Goal: Task Accomplishment & Management: Use online tool/utility

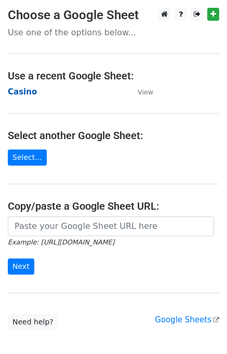
click at [21, 89] on strong "Casino" at bounding box center [22, 91] width 29 height 9
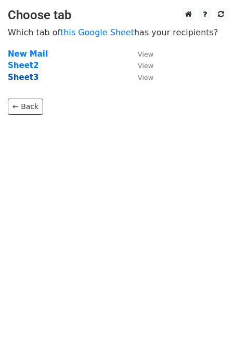
click at [26, 78] on strong "Sheet3" at bounding box center [23, 77] width 31 height 9
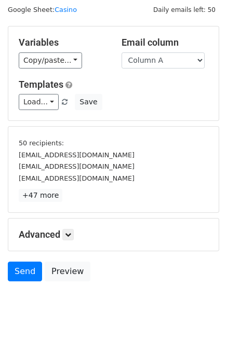
scroll to position [44, 0]
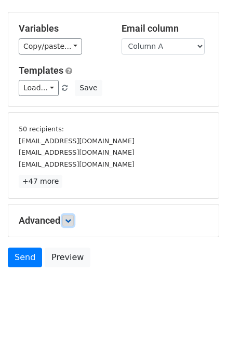
click at [71, 218] on icon at bounding box center [68, 220] width 6 height 6
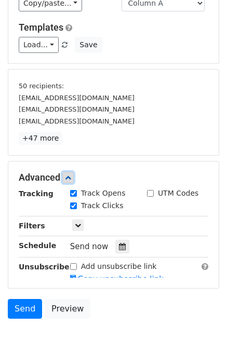
scroll to position [125, 0]
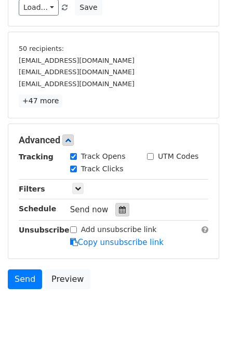
click at [120, 210] on div at bounding box center [122, 209] width 14 height 13
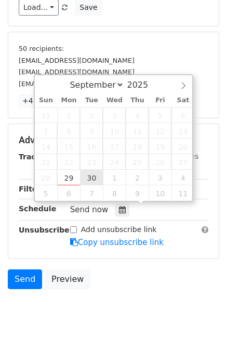
type input "2025-09-30 12:00"
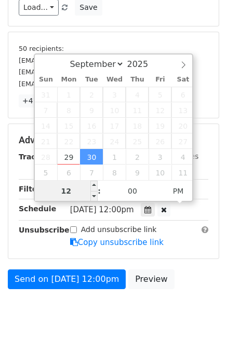
type input "1"
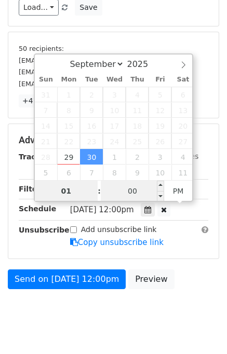
type input "01"
type input "2025-09-30 13:00"
click at [110, 198] on input "00" at bounding box center [132, 191] width 63 height 21
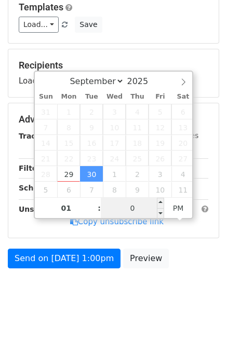
type input "00"
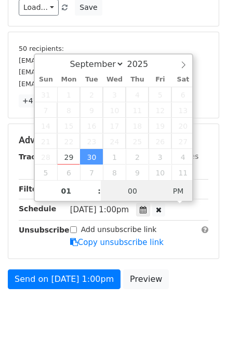
type input "2025-09-30 01:00"
click at [173, 193] on span "PM" at bounding box center [178, 191] width 29 height 21
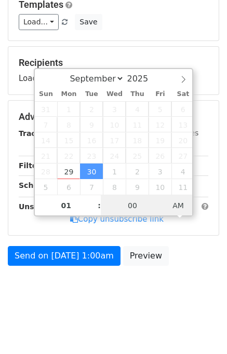
scroll to position [107, 0]
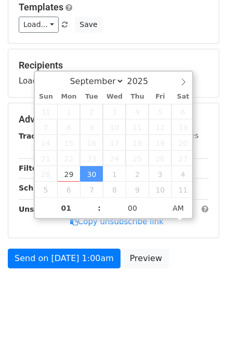
click at [201, 292] on body "New Campaign Daily emails left: 50 Google Sheet: Casino Variables Copy/paste...…" at bounding box center [113, 107] width 227 height 415
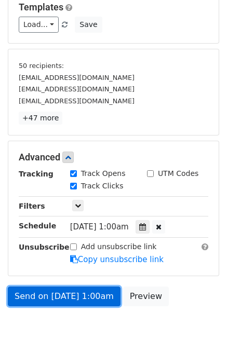
click at [71, 294] on link "Send on Sep 30 at 1:00am" at bounding box center [64, 296] width 113 height 20
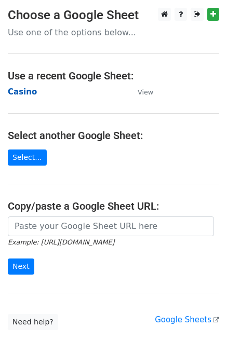
click at [23, 92] on strong "Casino" at bounding box center [22, 91] width 29 height 9
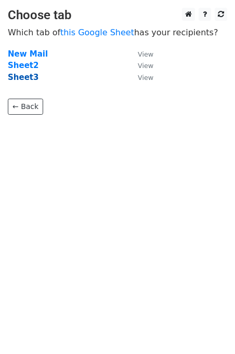
click at [25, 76] on strong "Sheet3" at bounding box center [23, 77] width 31 height 9
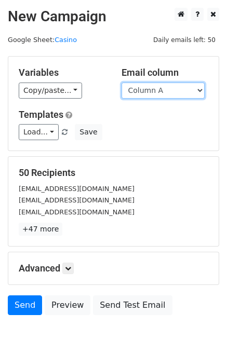
click at [180, 93] on select "Column A Column B Column C Column D Column E Column F" at bounding box center [162, 91] width 83 height 16
select select "Column B"
click at [121, 83] on select "Column A Column B Column C Column D Column E Column F" at bounding box center [162, 91] width 83 height 16
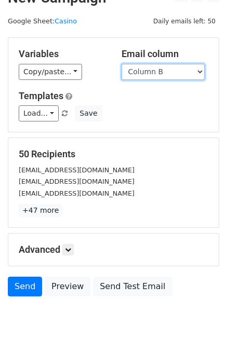
scroll to position [48, 0]
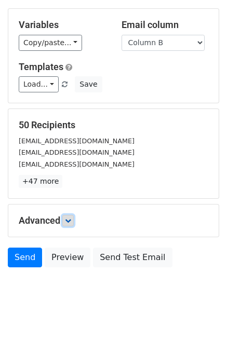
click at [74, 218] on link at bounding box center [67, 220] width 11 height 11
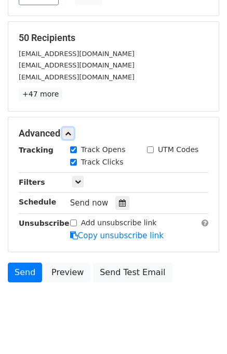
scroll to position [146, 0]
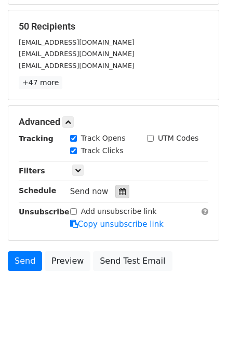
click at [118, 196] on div at bounding box center [122, 191] width 14 height 13
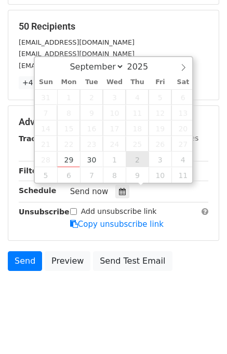
type input "2025-10-02 12:00"
select select "9"
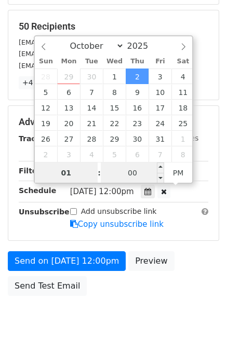
type input "01"
type input "2025-10-02 13:00"
click at [128, 177] on input "00" at bounding box center [132, 172] width 63 height 21
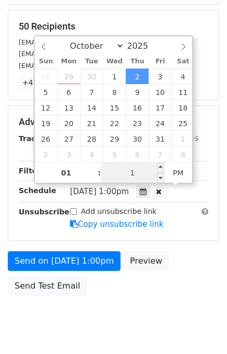
type input "10"
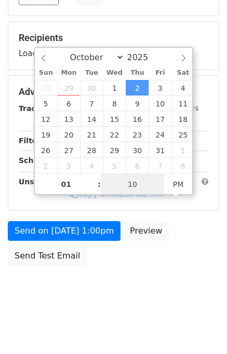
scroll to position [132, 0]
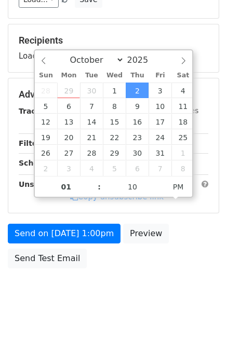
click at [183, 268] on div "Send on Oct 2 at 1:00pm Preview Send Test Email" at bounding box center [113, 249] width 227 height 50
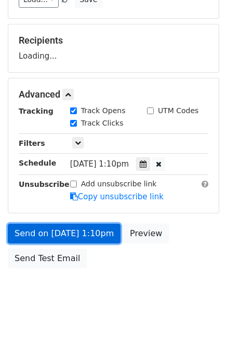
click at [98, 234] on form "Variables Copy/paste... {{Column A}} {{Column B}} {{Column C}} {{Column D}} {{C…" at bounding box center [113, 99] width 211 height 350
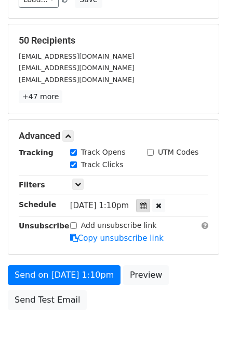
click at [146, 207] on icon at bounding box center [143, 205] width 7 height 7
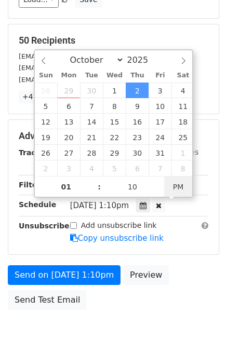
type input "2025-10-02 01:10"
click at [172, 186] on span "PM" at bounding box center [178, 186] width 29 height 21
click at [185, 260] on form "Variables Copy/paste... {{Column A}} {{Column B}} {{Column C}} {{Column D}} {{C…" at bounding box center [113, 119] width 211 height 391
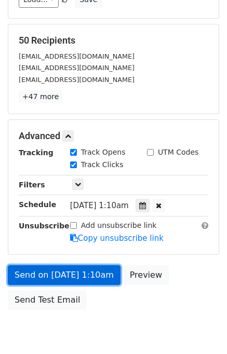
click at [80, 272] on link "Send on Oct 2 at 1:10am" at bounding box center [64, 275] width 113 height 20
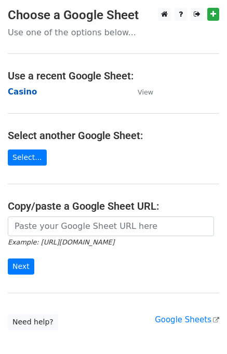
click at [16, 90] on strong "Casino" at bounding box center [22, 91] width 29 height 9
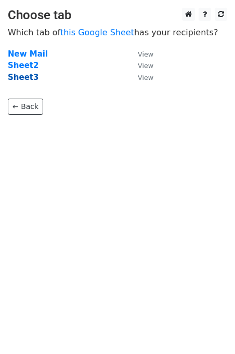
click at [23, 76] on strong "Sheet3" at bounding box center [23, 77] width 31 height 9
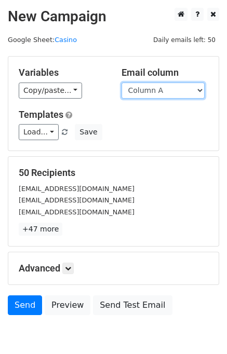
click at [160, 91] on select "Column A Column B Column C Column D Column E Column F" at bounding box center [162, 91] width 83 height 16
select select "Column C"
click at [121, 83] on select "Column A Column B Column C Column D Column E Column F" at bounding box center [162, 91] width 83 height 16
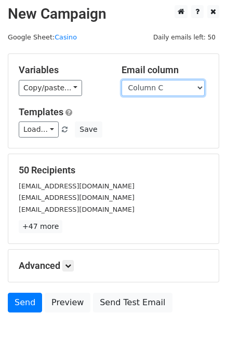
scroll to position [48, 0]
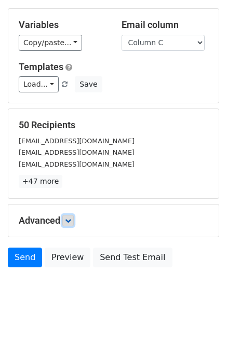
click at [74, 219] on link at bounding box center [67, 220] width 11 height 11
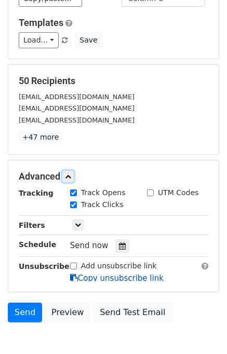
scroll to position [140, 0]
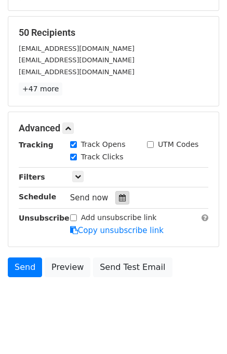
click at [119, 198] on icon at bounding box center [122, 197] width 7 height 7
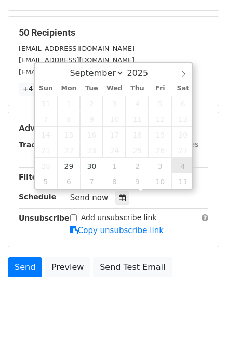
type input "2025-10-04 12:00"
select select "9"
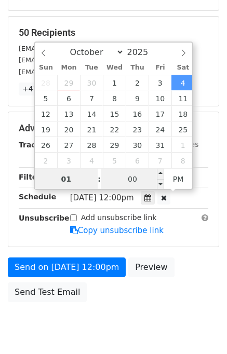
type input "01"
type input "2025-10-04 13:00"
click at [119, 181] on input "00" at bounding box center [132, 179] width 63 height 21
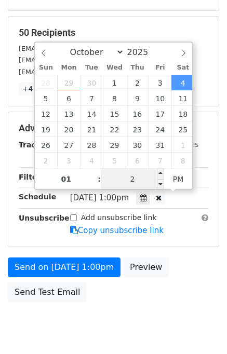
type input "20"
type input "2025-10-04 13:20"
click at [179, 262] on div "Send on Oct 4 at 1:00pm Preview Send Test Email" at bounding box center [113, 282] width 227 height 50
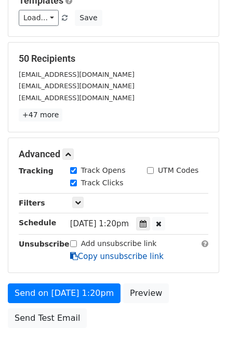
scroll to position [174, 0]
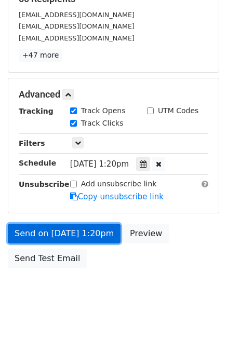
click at [81, 235] on link "Send on Oct 4 at 1:20pm" at bounding box center [64, 234] width 113 height 20
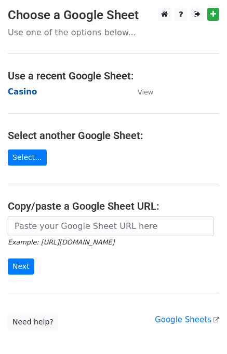
click at [28, 96] on strong "Casino" at bounding box center [22, 91] width 29 height 9
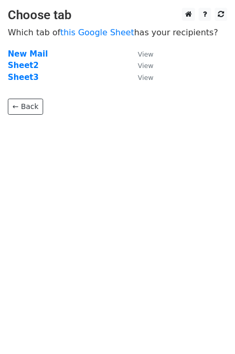
click at [26, 83] on td "Sheet3" at bounding box center [67, 78] width 119 height 12
click at [25, 80] on strong "Sheet3" at bounding box center [23, 77] width 31 height 9
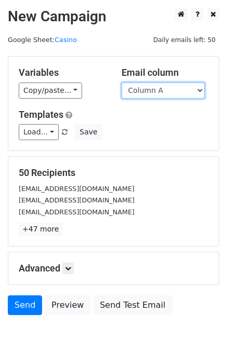
click at [158, 90] on select "Column A Column B Column C Column D Column E Column F" at bounding box center [162, 91] width 83 height 16
select select "Column D"
click at [121, 83] on select "Column A Column B Column C Column D Column E Column F" at bounding box center [162, 91] width 83 height 16
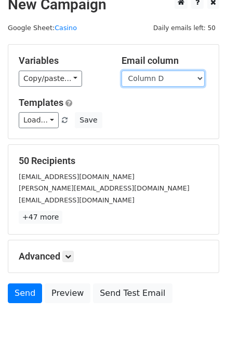
scroll to position [48, 0]
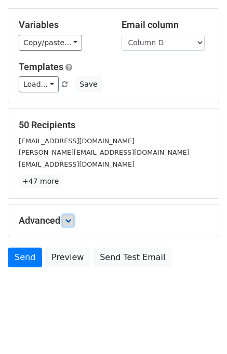
click at [64, 224] on link at bounding box center [67, 220] width 11 height 11
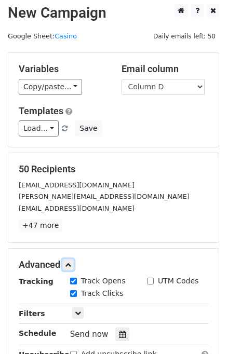
scroll to position [0, 0]
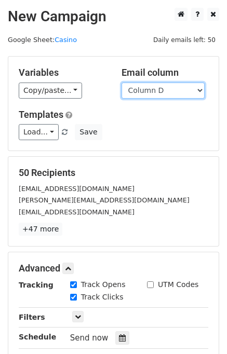
click at [172, 90] on select "Column A Column B Column C Column D Column E Column F" at bounding box center [162, 91] width 83 height 16
click at [121, 83] on select "Column A Column B Column C Column D Column E Column F" at bounding box center [162, 91] width 83 height 16
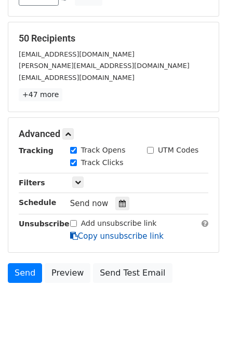
scroll to position [149, 0]
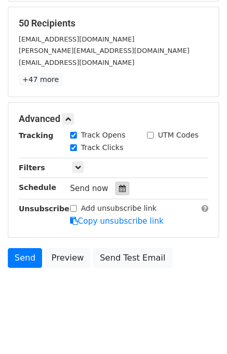
click at [119, 185] on icon at bounding box center [122, 188] width 7 height 7
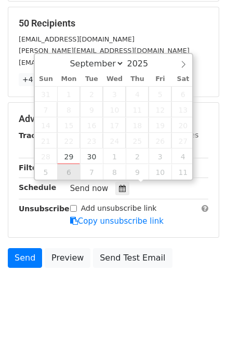
type input "2025-10-06 12:00"
select select "9"
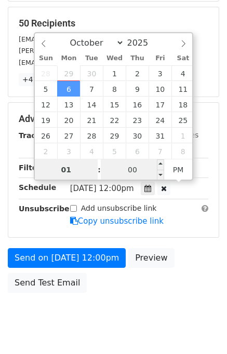
type input "01"
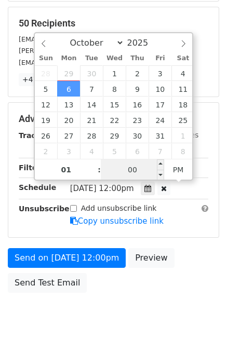
type input "2025-10-06 13:00"
click at [129, 169] on input "00" at bounding box center [132, 169] width 63 height 21
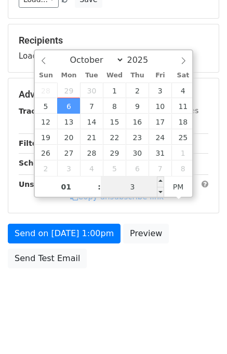
type input "30"
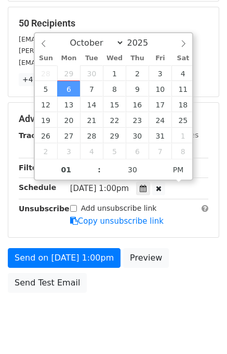
type input "2025-10-06 13:30"
drag, startPoint x: 182, startPoint y: 264, endPoint x: 186, endPoint y: 270, distance: 7.9
click at [184, 269] on div "Send on Oct 6 at 1:00pm Preview Send Test Email" at bounding box center [113, 273] width 227 height 50
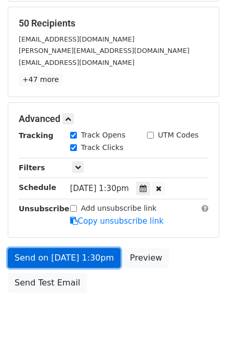
click at [75, 256] on link "Send on Oct 6 at 1:30pm" at bounding box center [64, 258] width 113 height 20
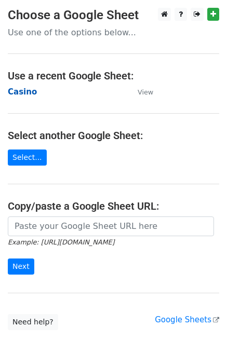
click at [23, 93] on strong "Casino" at bounding box center [22, 91] width 29 height 9
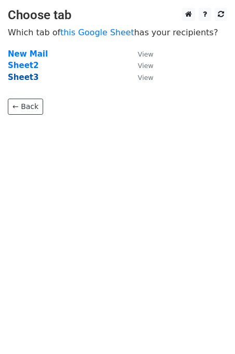
click at [27, 78] on strong "Sheet3" at bounding box center [23, 77] width 31 height 9
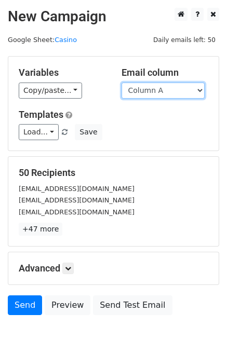
click at [167, 92] on select "Column A Column B Column C Column D Column E Column F" at bounding box center [162, 91] width 83 height 16
click at [165, 91] on select "Column A Column B Column C Column D Column E Column F" at bounding box center [162, 91] width 83 height 16
select select "Column E"
click at [121, 83] on select "Column A Column B Column C Column D Column E Column F" at bounding box center [162, 91] width 83 height 16
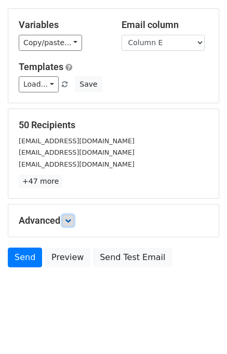
click at [68, 224] on link at bounding box center [67, 220] width 11 height 11
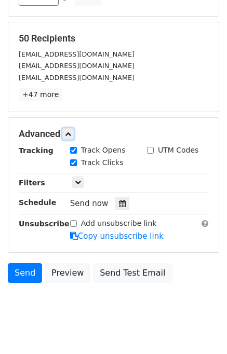
scroll to position [149, 0]
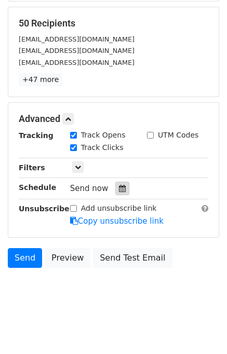
click at [119, 190] on icon at bounding box center [122, 188] width 7 height 7
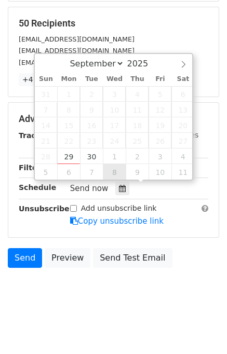
type input "[DATE] 12:00"
select select "9"
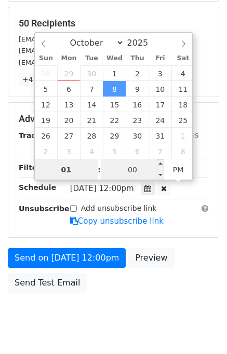
type input "01"
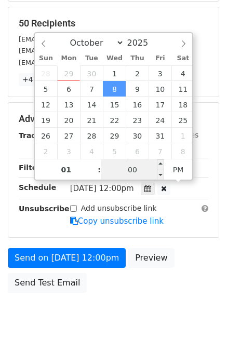
type input "2025-10-08 13:00"
click at [116, 169] on input "00" at bounding box center [132, 169] width 63 height 21
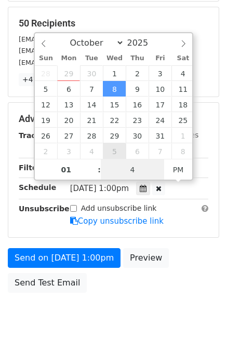
type input "40"
type input "2025-10-08 01:40"
click at [174, 172] on span "AM" at bounding box center [178, 169] width 29 height 21
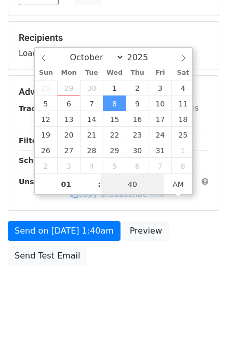
scroll to position [132, 0]
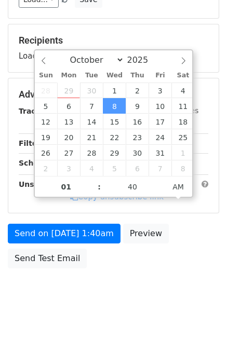
click at [187, 257] on div "Send on Oct 8 at 1:40am Preview Send Test Email" at bounding box center [113, 249] width 227 height 50
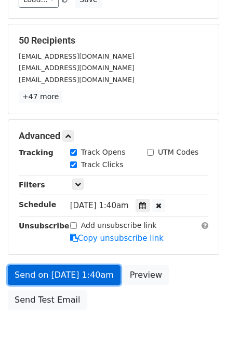
click at [87, 277] on link "Send on Oct 8 at 1:40am" at bounding box center [64, 275] width 113 height 20
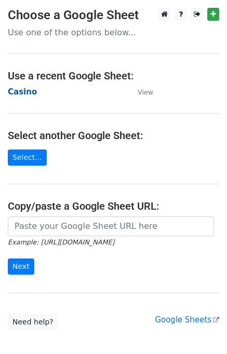
click at [22, 94] on strong "Casino" at bounding box center [22, 91] width 29 height 9
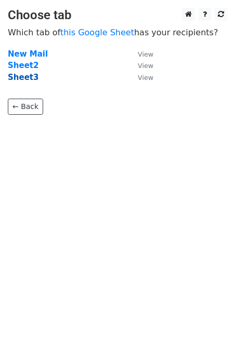
click at [21, 77] on strong "Sheet3" at bounding box center [23, 77] width 31 height 9
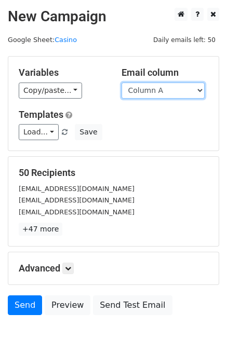
click at [162, 88] on select "Column A Column B Column C Column D Column E Column F" at bounding box center [162, 91] width 83 height 16
select select "Column F"
click at [121, 83] on select "Column A Column B Column C Column D Column E Column F" at bounding box center [162, 91] width 83 height 16
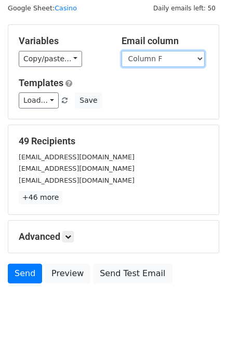
scroll to position [48, 0]
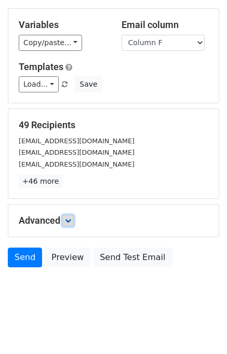
click at [64, 224] on link at bounding box center [67, 220] width 11 height 11
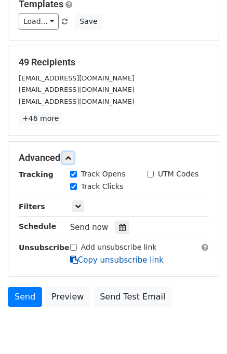
scroll to position [149, 0]
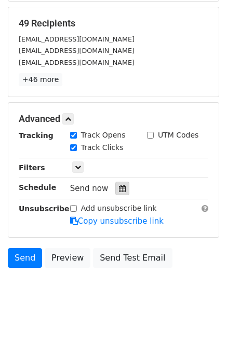
click at [119, 186] on icon at bounding box center [122, 188] width 7 height 7
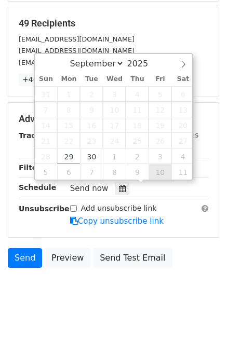
type input "[DATE] 12:00"
select select "9"
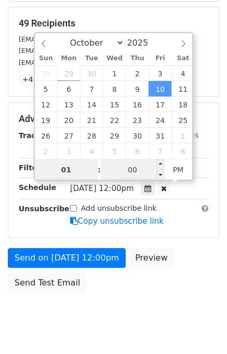
type input "01"
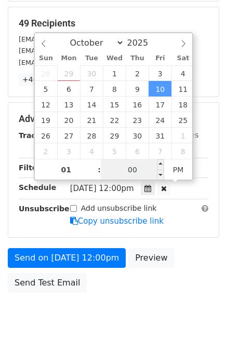
type input "[DATE] 13:00"
click at [109, 166] on input "00" at bounding box center [132, 169] width 63 height 21
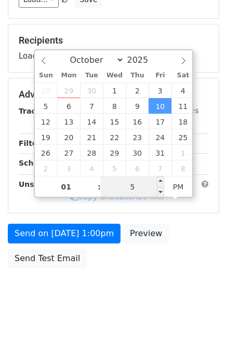
type input "50"
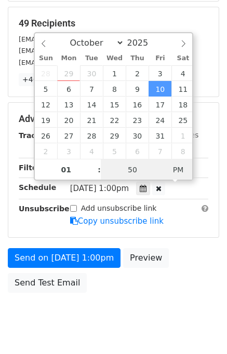
type input "[DATE] 01:50"
click at [177, 173] on span "PM" at bounding box center [178, 169] width 29 height 21
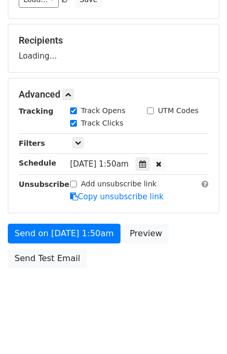
drag, startPoint x: 184, startPoint y: 273, endPoint x: 190, endPoint y: 275, distance: 6.1
click at [186, 275] on body "New Campaign Daily emails left: 50 Google Sheet: Casino Variables Copy/paste...…" at bounding box center [113, 95] width 227 height 440
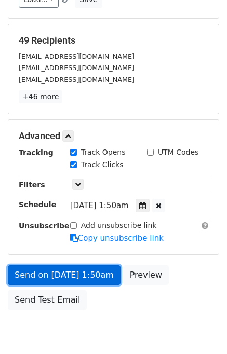
click at [68, 275] on link "Send on [DATE] 1:50am" at bounding box center [64, 275] width 113 height 20
